Goal: Task Accomplishment & Management: Use online tool/utility

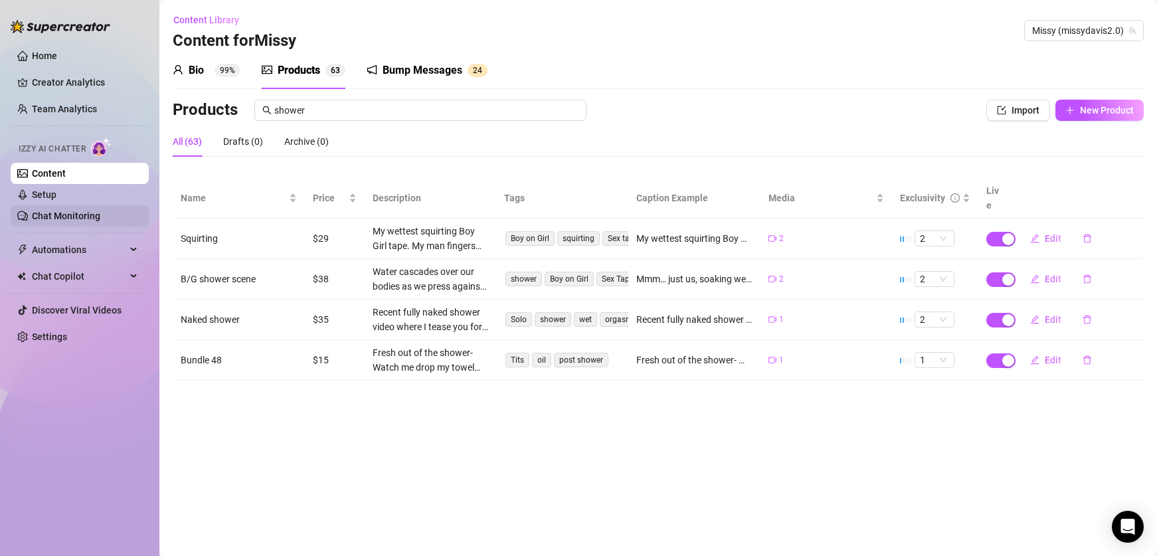
click at [88, 219] on link "Chat Monitoring" at bounding box center [66, 216] width 68 height 11
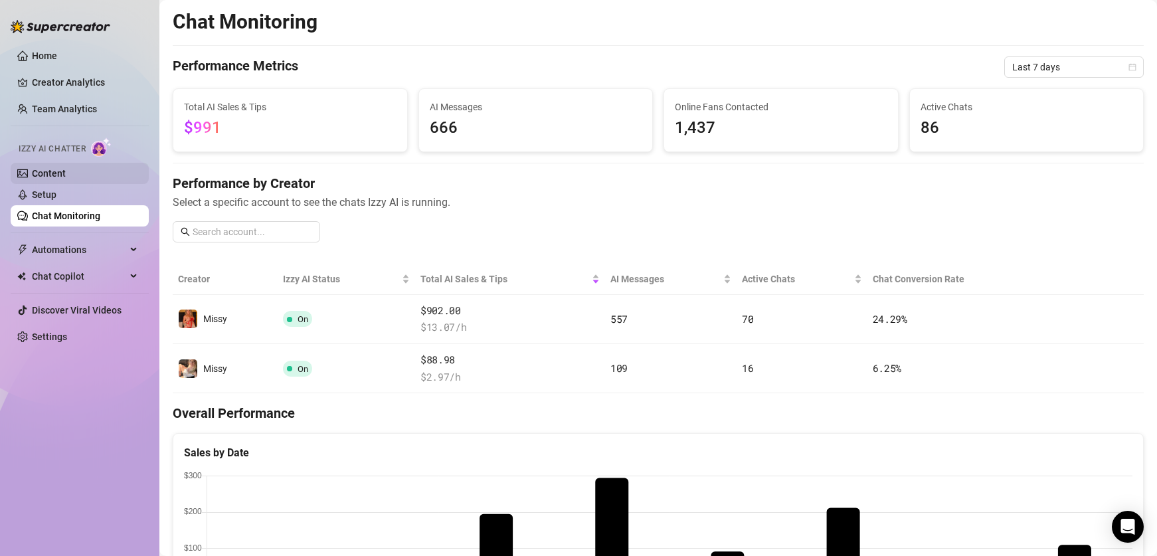
click at [66, 174] on link "Content" at bounding box center [49, 173] width 34 height 11
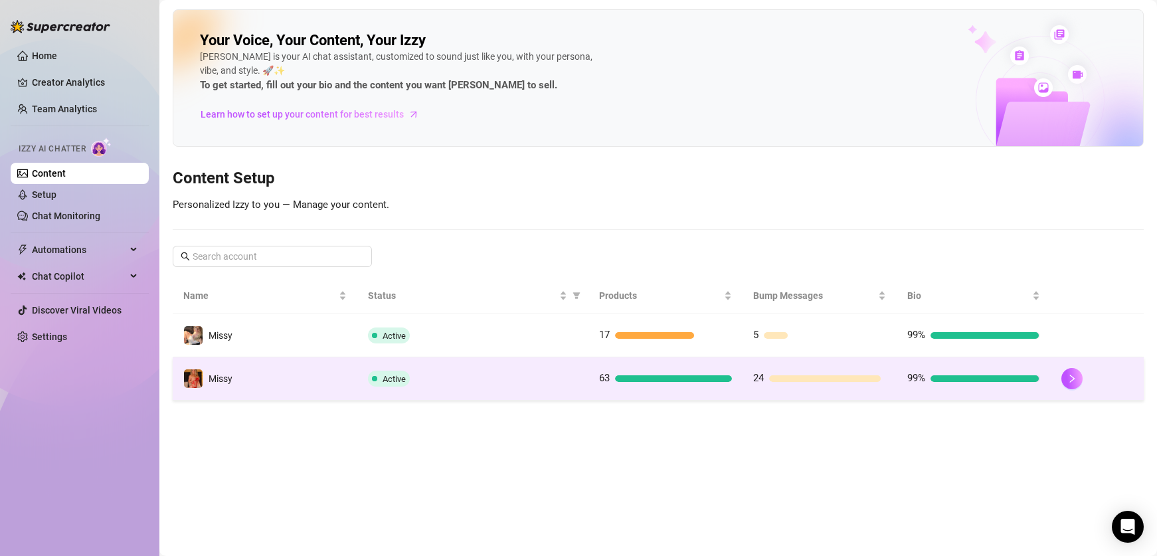
click at [554, 379] on div "Active" at bounding box center [472, 379] width 209 height 16
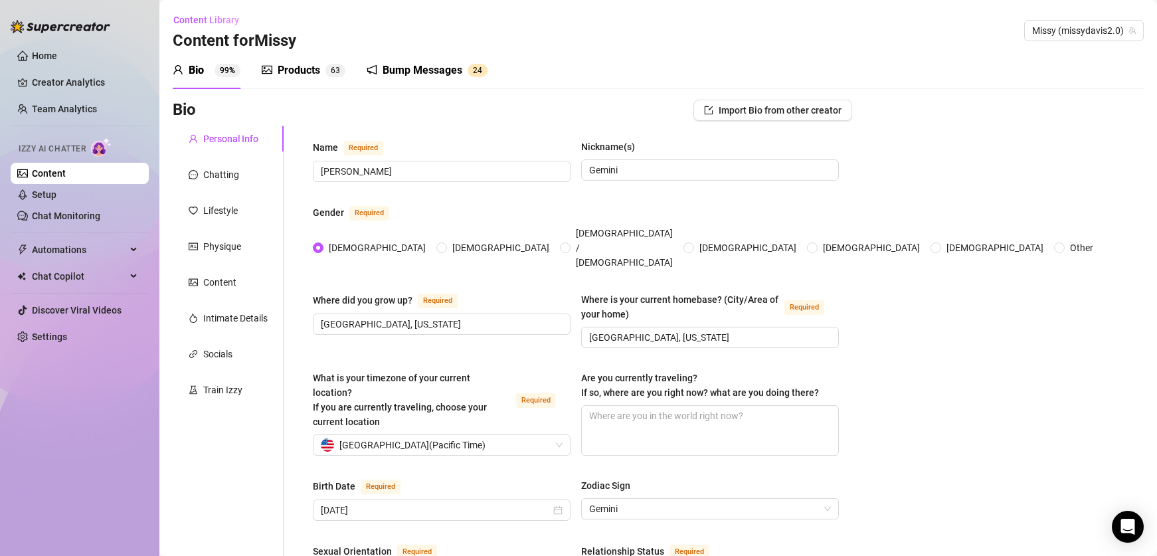
click at [288, 60] on div "Products 6 3" at bounding box center [304, 70] width 84 height 37
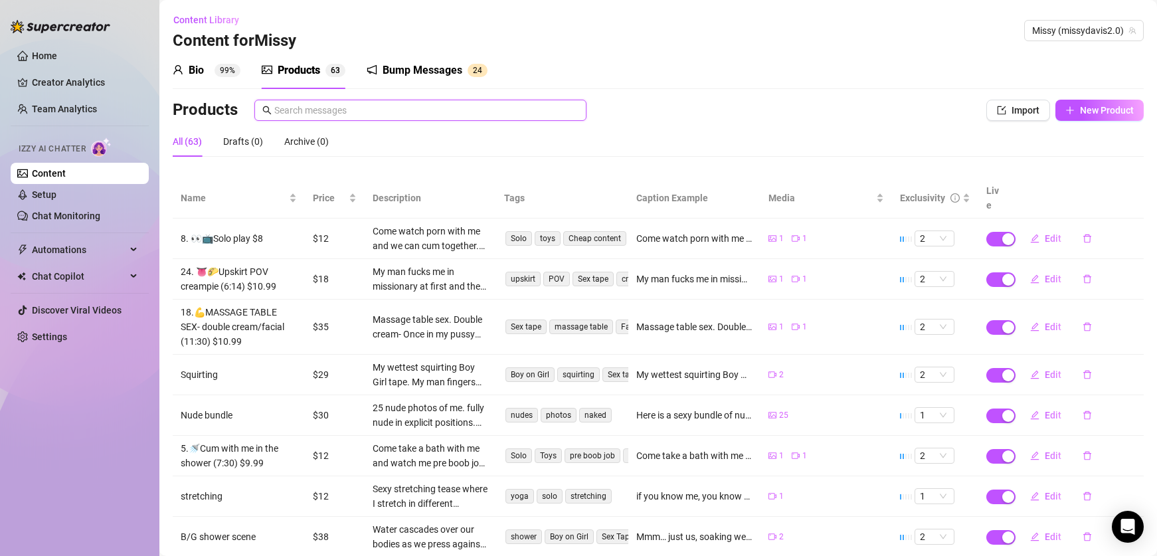
click at [361, 112] on input "text" at bounding box center [426, 110] width 304 height 15
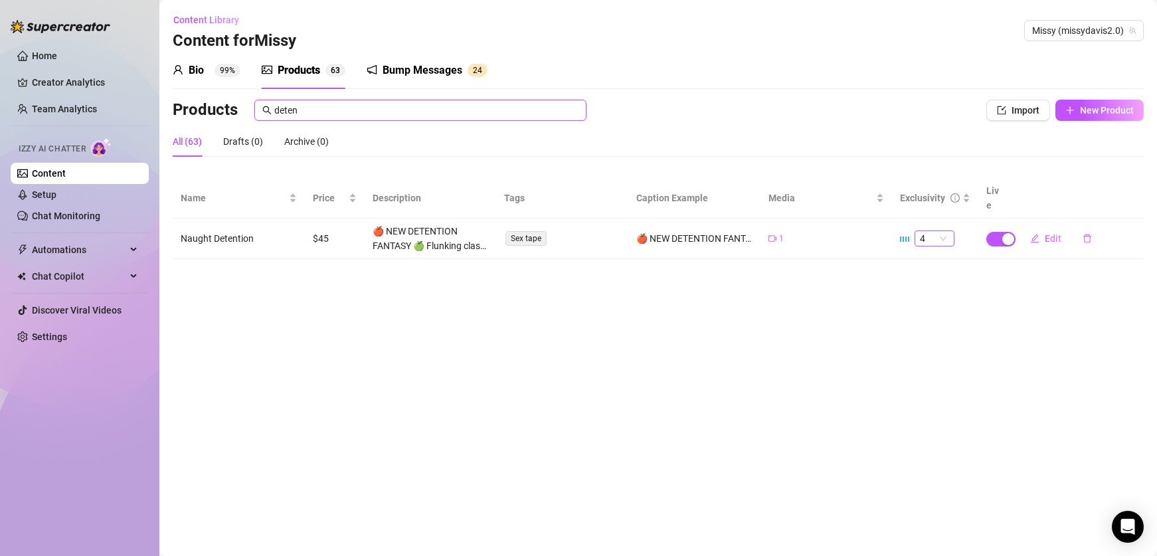
click at [927, 231] on span "4" at bounding box center [934, 238] width 29 height 15
type input "deten"
click at [940, 272] on div "2" at bounding box center [934, 269] width 19 height 15
